Goal: Transaction & Acquisition: Purchase product/service

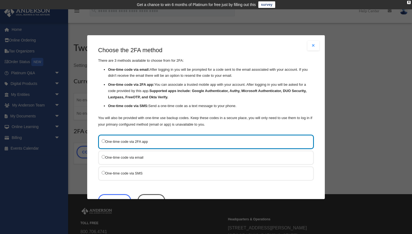
click at [123, 171] on label "One-time code via SMS" at bounding box center [203, 172] width 203 height 7
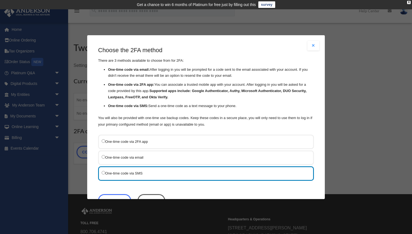
scroll to position [19, 0]
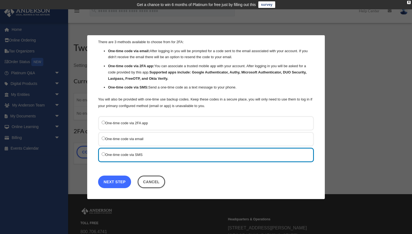
click at [117, 183] on link "Next Step" at bounding box center [114, 181] width 33 height 13
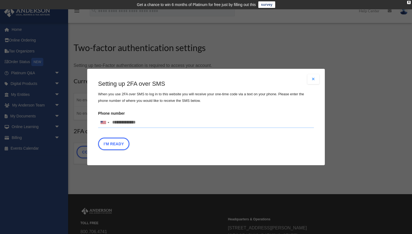
click at [145, 127] on input "Phone number United States +1 United Kingdom +44 Afghanistan (‫افغانستان‬‎) +93…" at bounding box center [206, 122] width 216 height 11
type input "**********"
click at [112, 147] on button "I'm Ready" at bounding box center [113, 143] width 31 height 13
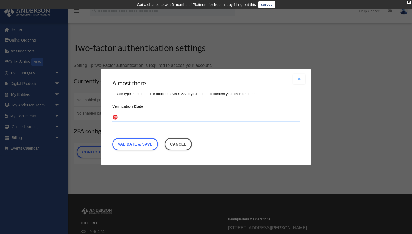
click at [175, 120] on input "Verification Code:" at bounding box center [206, 117] width 188 height 9
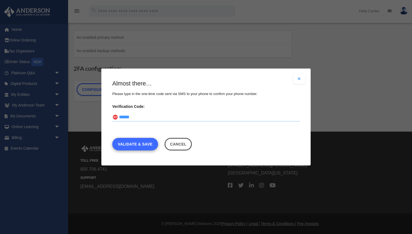
type input "******"
click at [151, 142] on link "Validate & Save" at bounding box center [135, 144] width 46 height 13
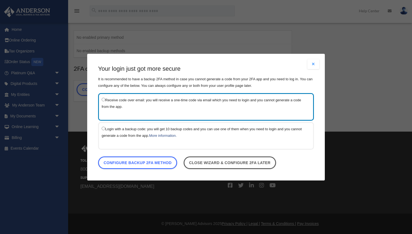
click at [109, 134] on label "Login with a backup code: you will get 10 backup codes and you can use one of t…" at bounding box center [203, 131] width 203 height 13
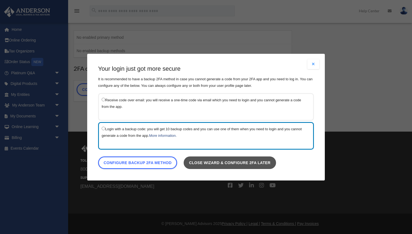
click at [206, 158] on link "Close wizard & configure 2FA later" at bounding box center [230, 162] width 92 height 13
click at [221, 164] on link "Close wizard & configure 2FA later" at bounding box center [230, 162] width 92 height 13
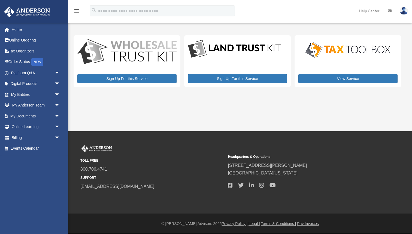
drag, startPoint x: 0, startPoint y: 0, endPoint x: 226, endPoint y: 163, distance: 278.8
click at [226, 163] on div "TOLL FREE 800.706.4741 SUPPORT info@andersonadvisors.com Headquarters & Operati…" at bounding box center [240, 167] width 320 height 45
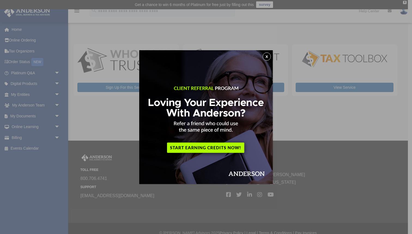
click at [268, 55] on button "x" at bounding box center [267, 56] width 8 height 8
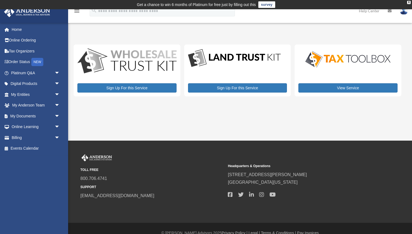
click at [405, 11] on img at bounding box center [404, 11] width 8 height 8
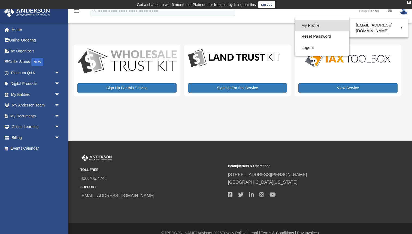
click at [316, 27] on link "My Profile" at bounding box center [322, 25] width 55 height 11
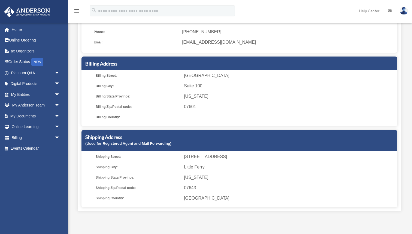
click at [181, 90] on li "Billing City: Suite 100" at bounding box center [246, 86] width 300 height 8
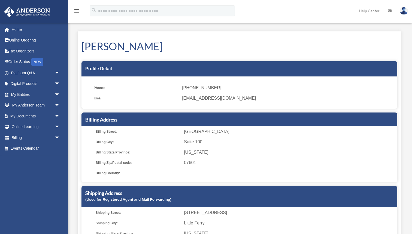
scroll to position [9, 0]
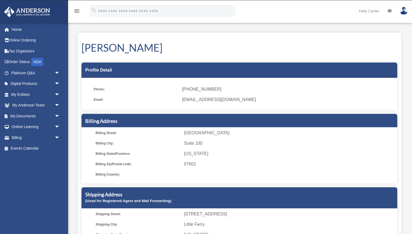
click at [187, 91] on span "(646) 631-3282" at bounding box center [288, 89] width 212 height 8
click at [194, 85] on ul "Phone: (646) 631-3282 Email: cmccoy@duirconsulting.com" at bounding box center [240, 96] width 316 height 28
click at [21, 138] on link "Billing arrow_drop_down" at bounding box center [36, 137] width 64 height 11
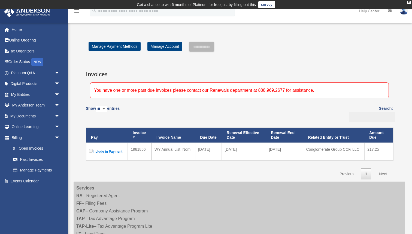
click at [118, 150] on label "Include in Payment" at bounding box center [107, 151] width 36 height 7
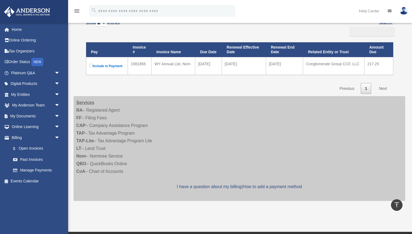
scroll to position [74, 0]
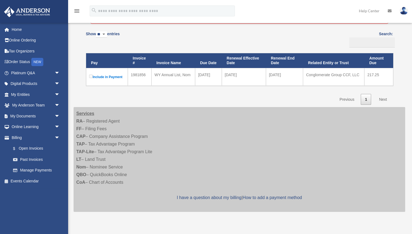
click at [107, 76] on label "Include in Payment" at bounding box center [107, 76] width 36 height 7
click at [374, 73] on td "217.25" at bounding box center [379, 77] width 29 height 18
click at [284, 75] on td "2026-02-28" at bounding box center [284, 77] width 37 height 18
drag, startPoint x: 179, startPoint y: 76, endPoint x: 154, endPoint y: 76, distance: 25.1
click at [178, 76] on div "WY Annual List, Nom" at bounding box center [174, 75] width 38 height 8
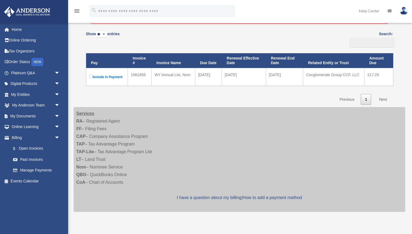
click at [119, 78] on label "Include in Payment" at bounding box center [107, 76] width 36 height 7
click at [340, 76] on td "Conglomerate Group CCF, LLC" at bounding box center [333, 77] width 61 height 18
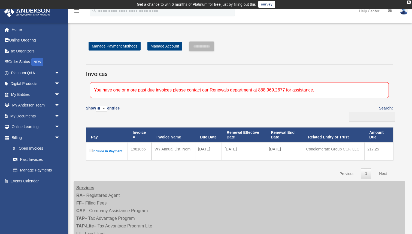
scroll to position [0, 0]
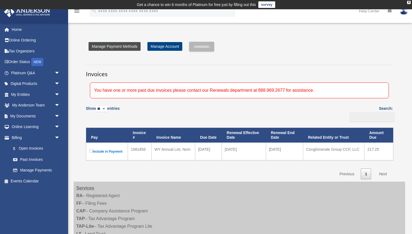
click at [130, 47] on link "Manage Payment Methods" at bounding box center [115, 46] width 52 height 9
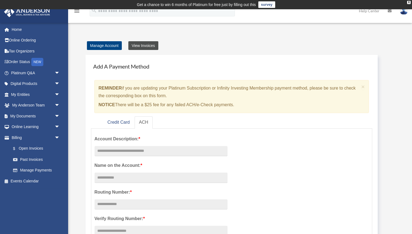
click at [142, 45] on link "View Invoices" at bounding box center [143, 45] width 30 height 9
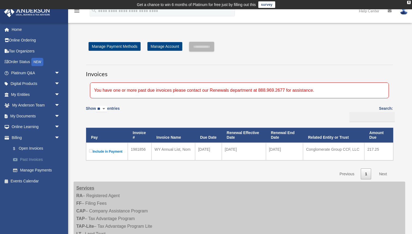
click at [35, 160] on link "Past Invoices" at bounding box center [38, 159] width 61 height 11
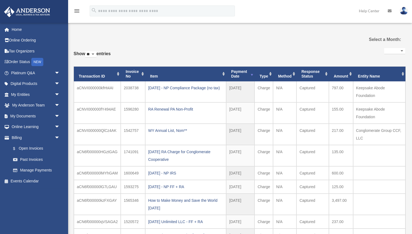
select select
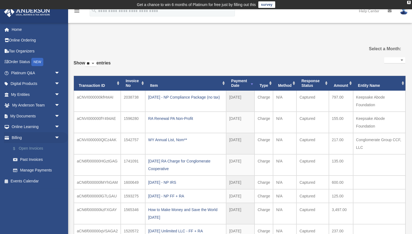
click at [33, 147] on link "$ Open Invoices" at bounding box center [38, 148] width 61 height 11
